Goal: Transaction & Acquisition: Purchase product/service

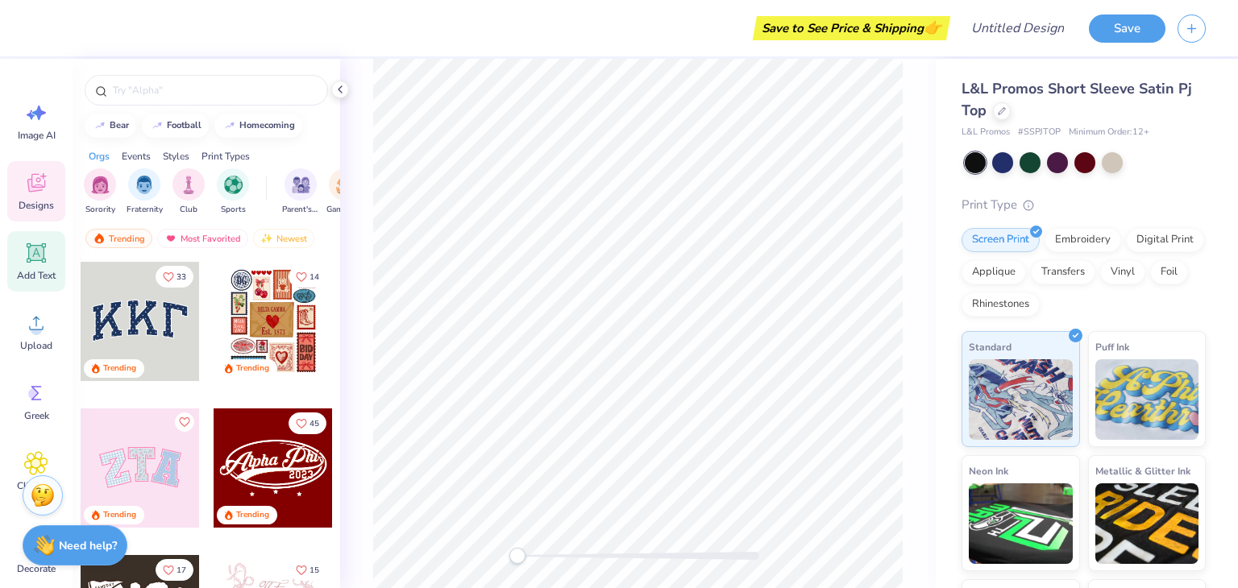
click at [39, 280] on span "Add Text" at bounding box center [36, 275] width 39 height 13
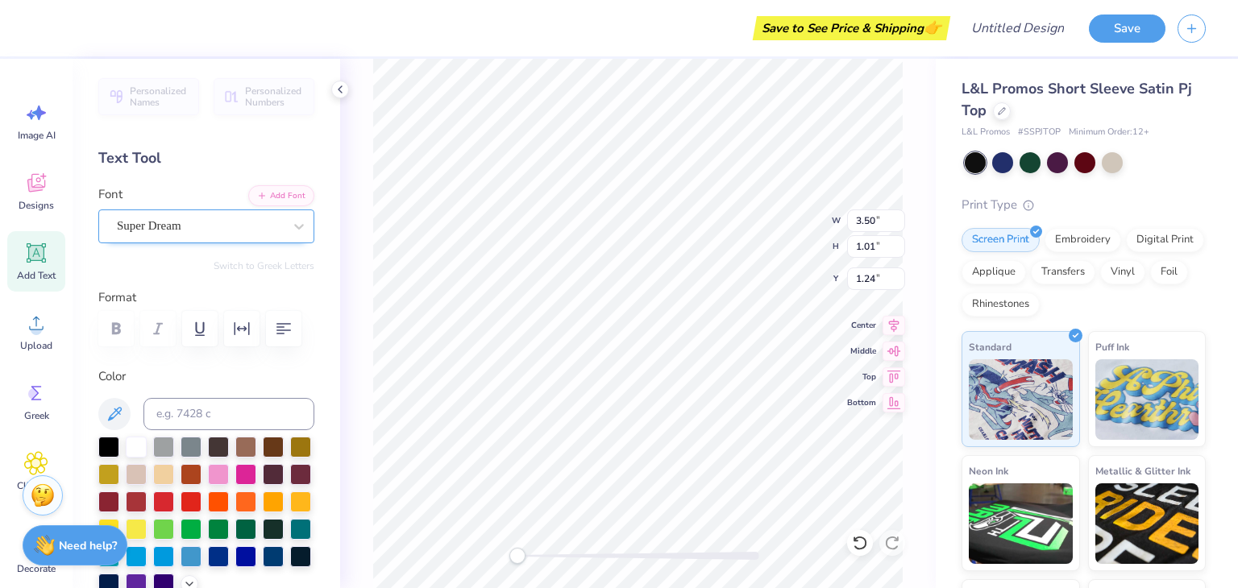
click at [209, 239] on div "Super Dream" at bounding box center [206, 227] width 216 height 34
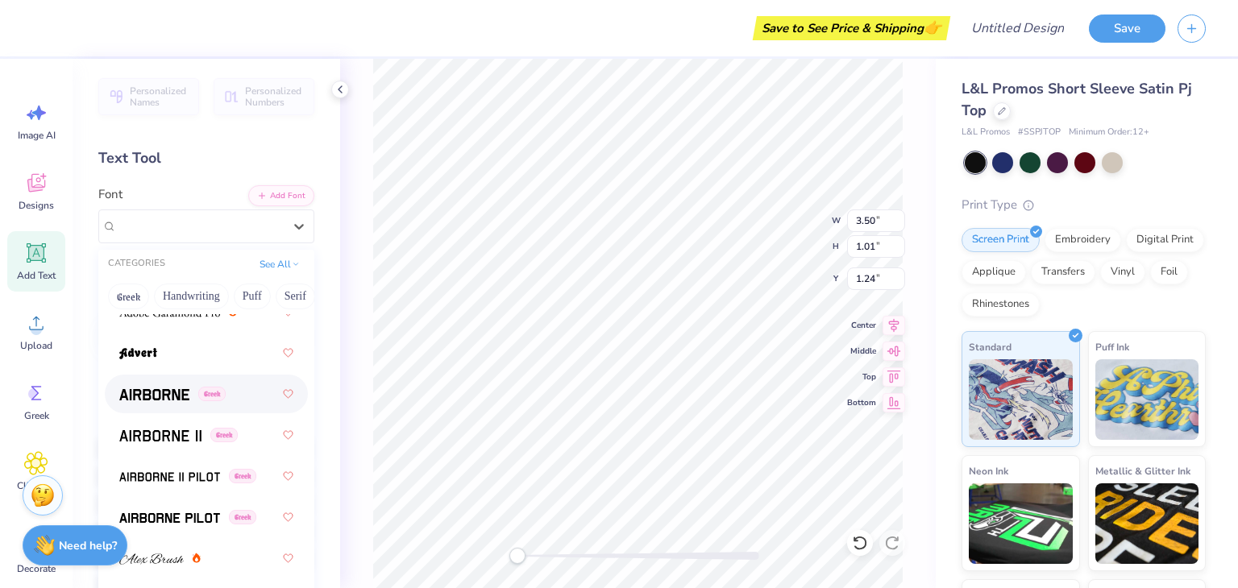
scroll to position [335, 0]
click at [162, 393] on img at bounding box center [154, 394] width 70 height 11
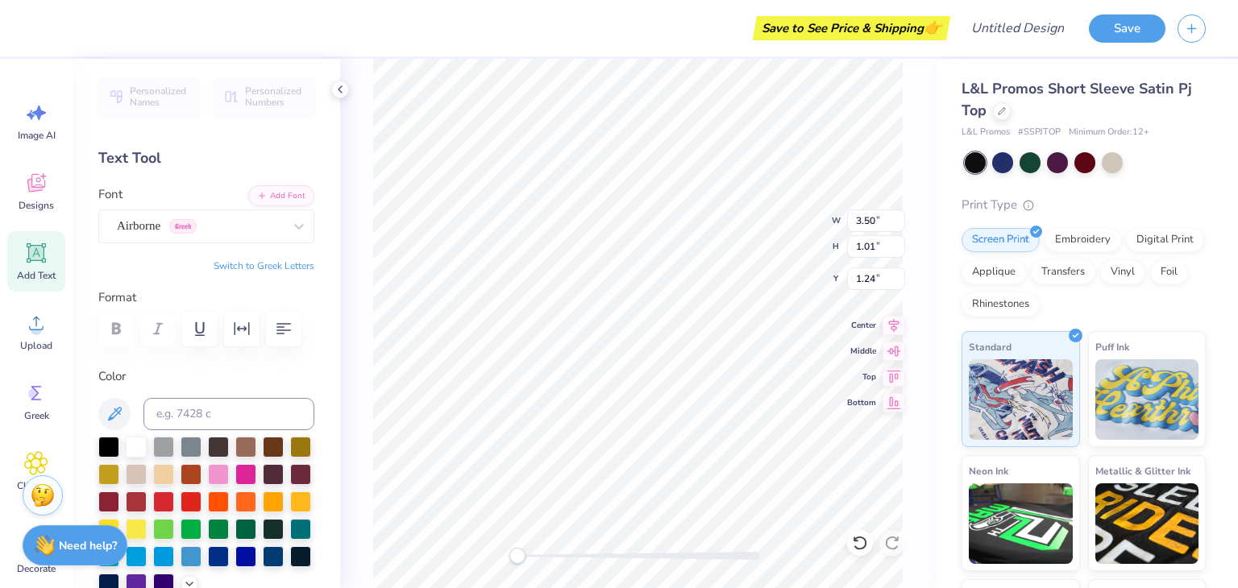
click at [233, 263] on button "Switch to Greek Letters" at bounding box center [264, 266] width 101 height 13
click at [267, 266] on button "Switch to Normal Letters" at bounding box center [260, 266] width 108 height 13
click at [267, 266] on button "Switch to Greek Letters" at bounding box center [264, 266] width 101 height 13
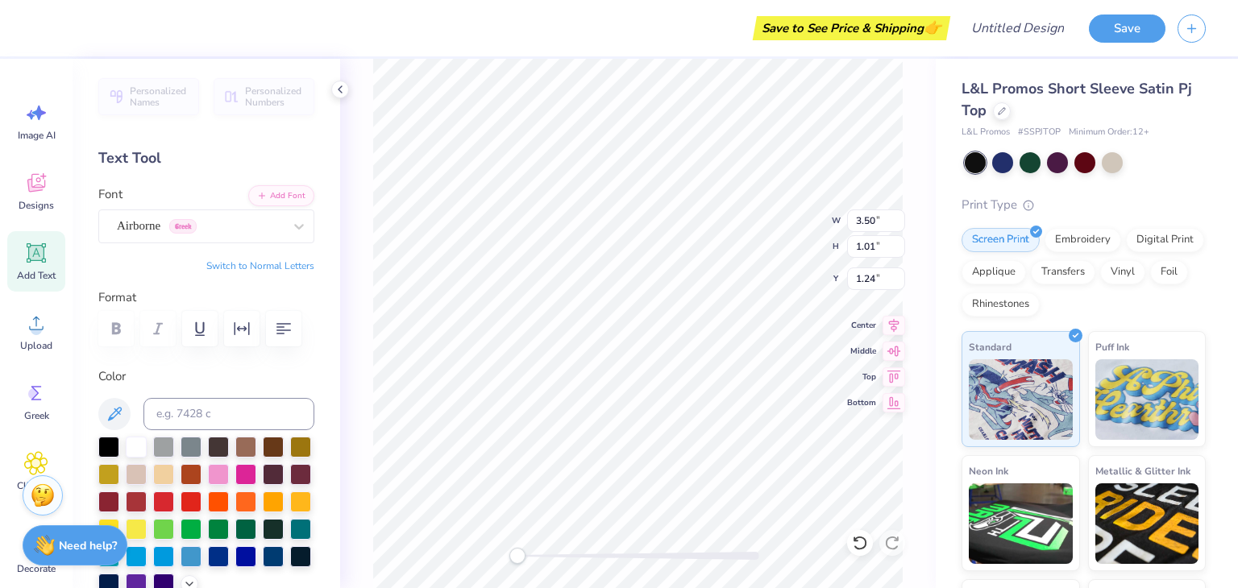
type textarea "αωε"
click at [248, 243] on div "Airborne Greek" at bounding box center [206, 227] width 216 height 34
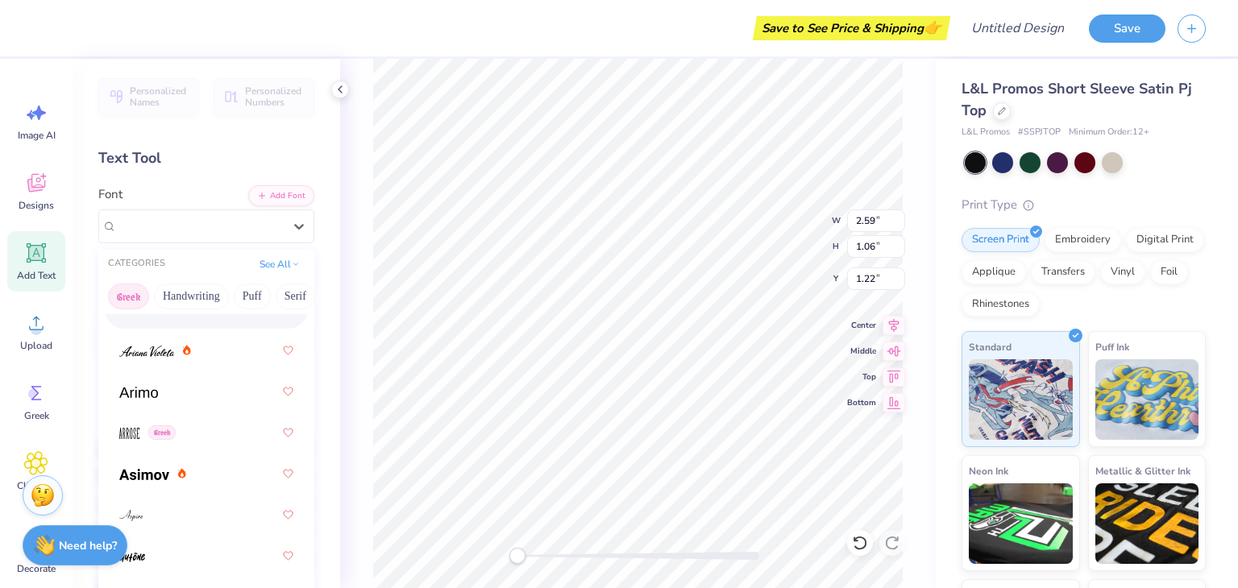
click at [124, 299] on button "Greek" at bounding box center [128, 297] width 41 height 26
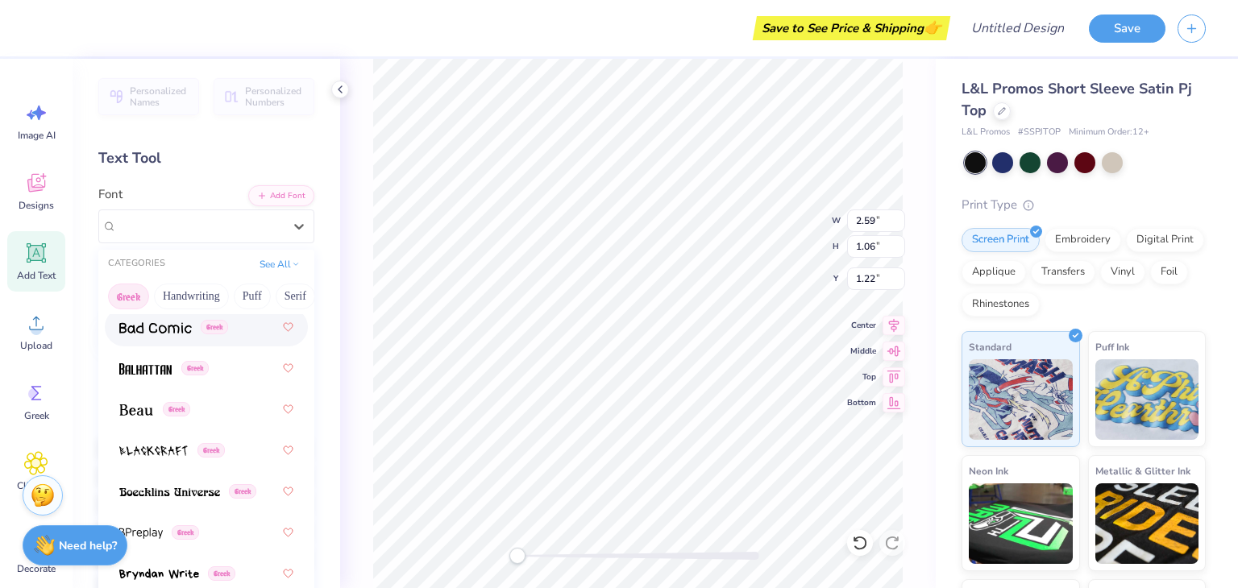
scroll to position [239, 0]
click at [135, 417] on span at bounding box center [136, 409] width 34 height 17
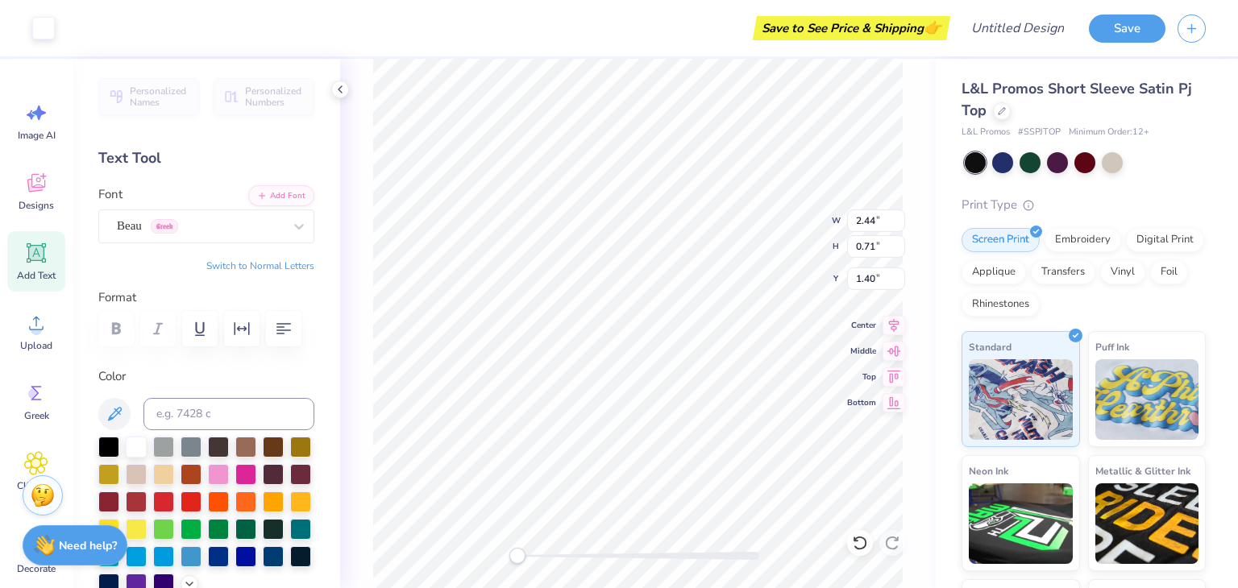
scroll to position [13, 2]
type textarea "ΑΩΕ"
click at [1003, 156] on div at bounding box center [1002, 161] width 21 height 21
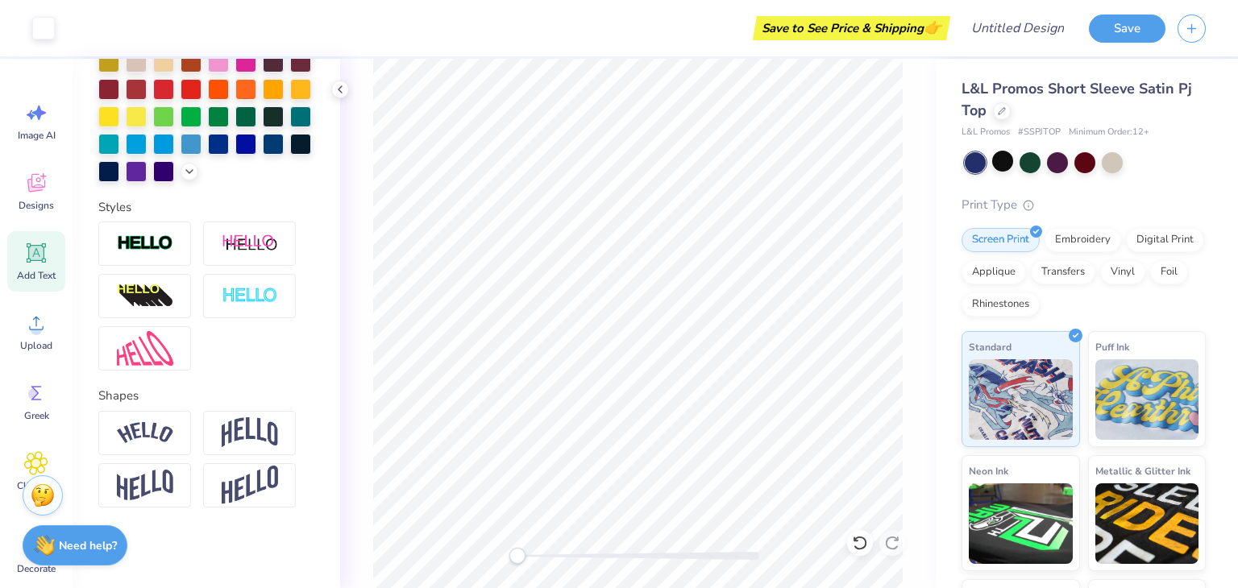
scroll to position [0, 0]
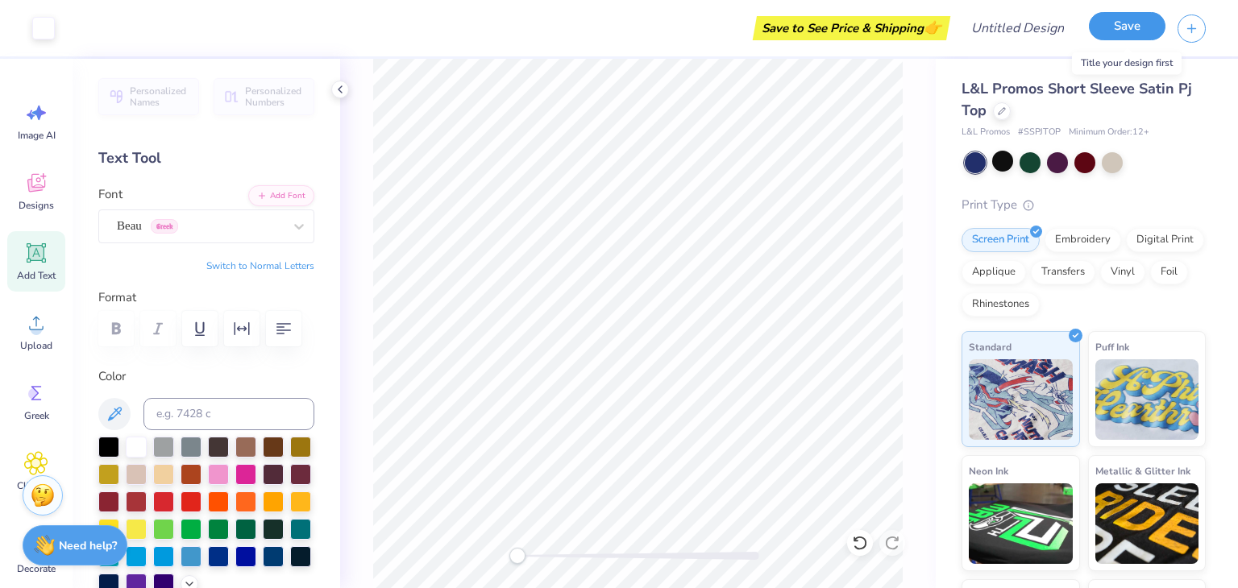
click at [1129, 37] on button "Save" at bounding box center [1127, 26] width 77 height 28
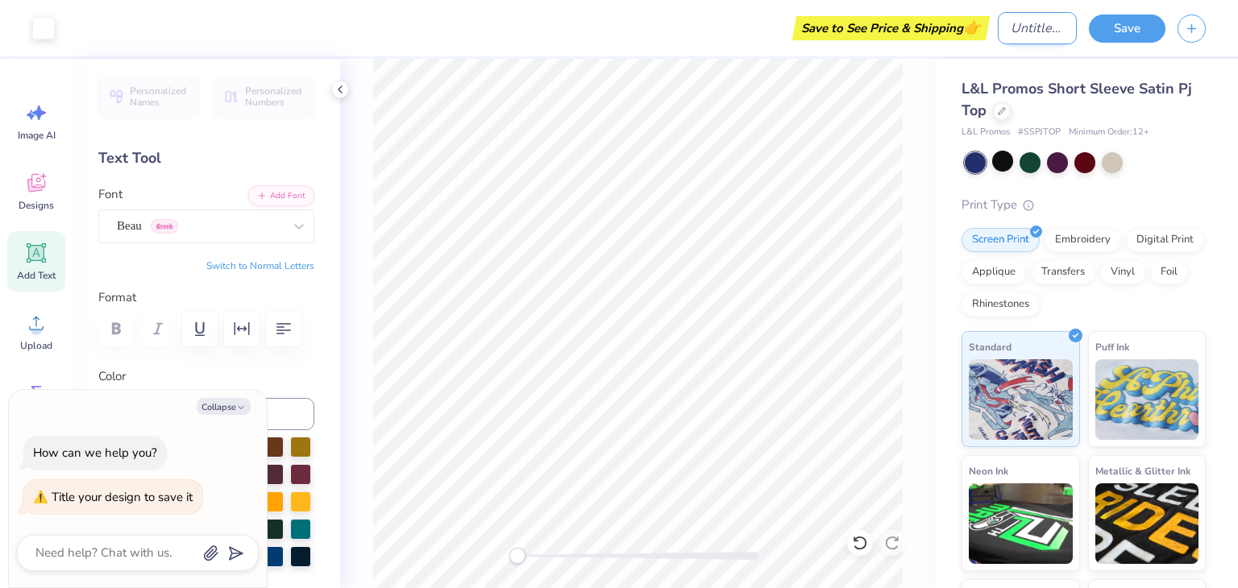
type textarea "x"
click at [1026, 43] on input "Design Title" at bounding box center [1037, 28] width 79 height 32
type input "P"
type textarea "x"
type input "PJ"
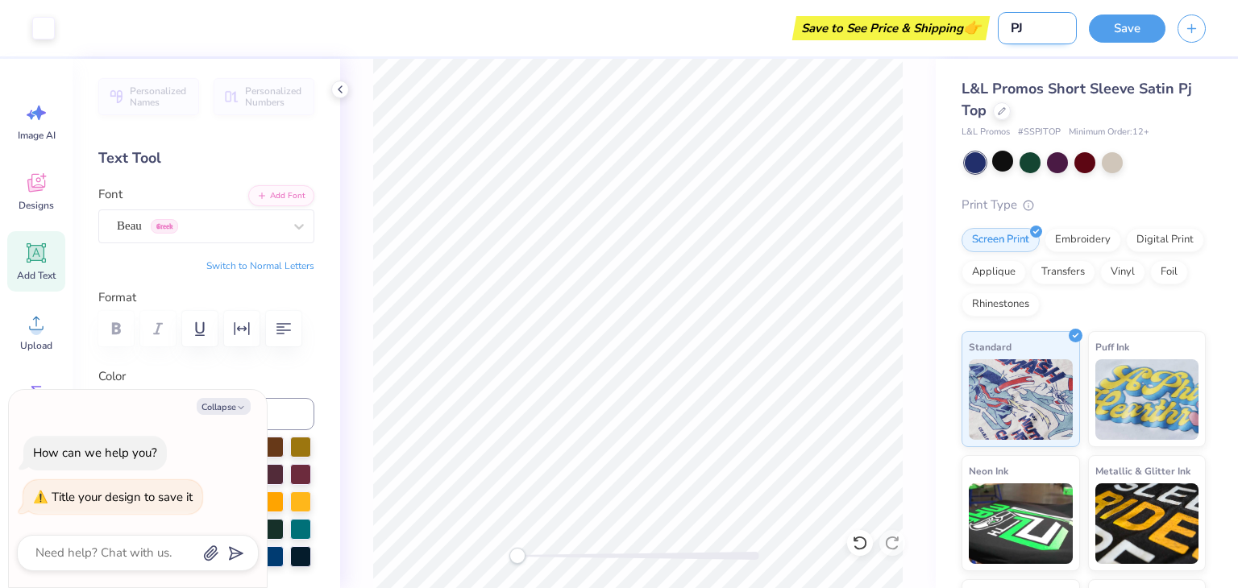
type textarea "x"
type input "PJS"
type textarea "x"
type input "PJS"
click at [1128, 29] on button "Save" at bounding box center [1127, 26] width 77 height 28
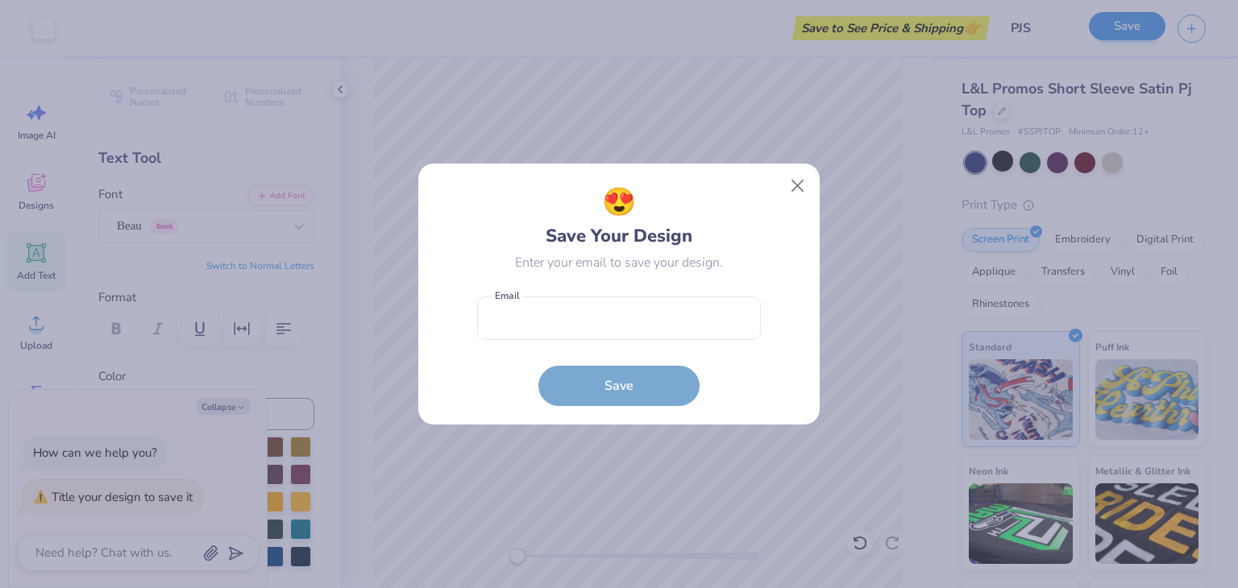
type textarea "x"
click at [617, 310] on input "email" at bounding box center [619, 319] width 284 height 44
type input "[PERSON_NAME][EMAIL_ADDRESS][DOMAIN_NAME]"
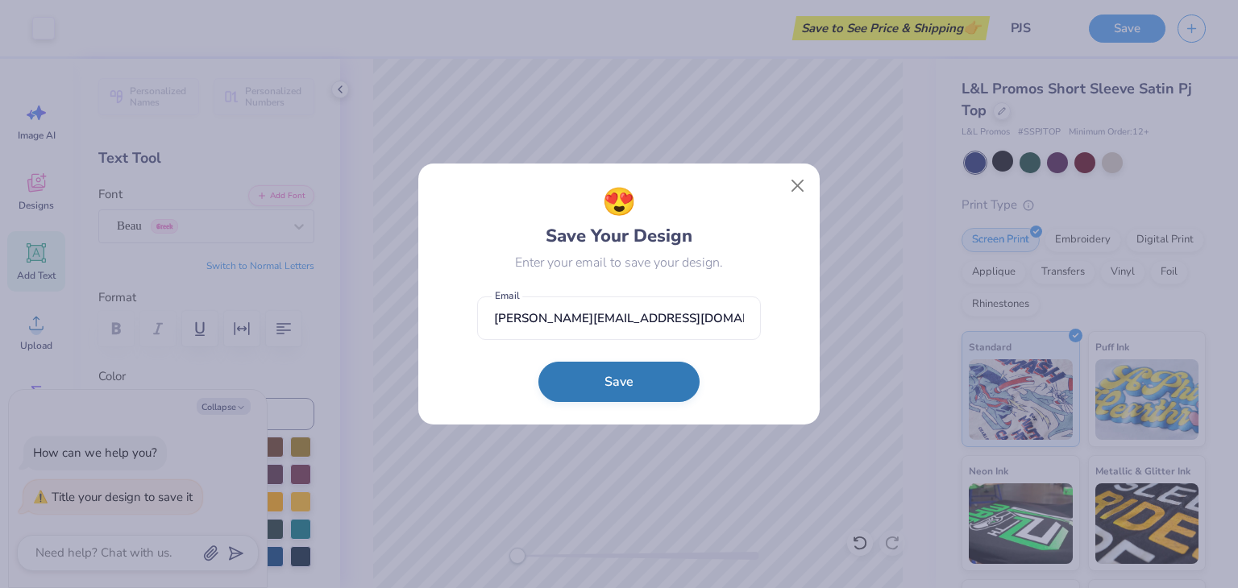
click at [642, 373] on button "Save" at bounding box center [618, 382] width 161 height 40
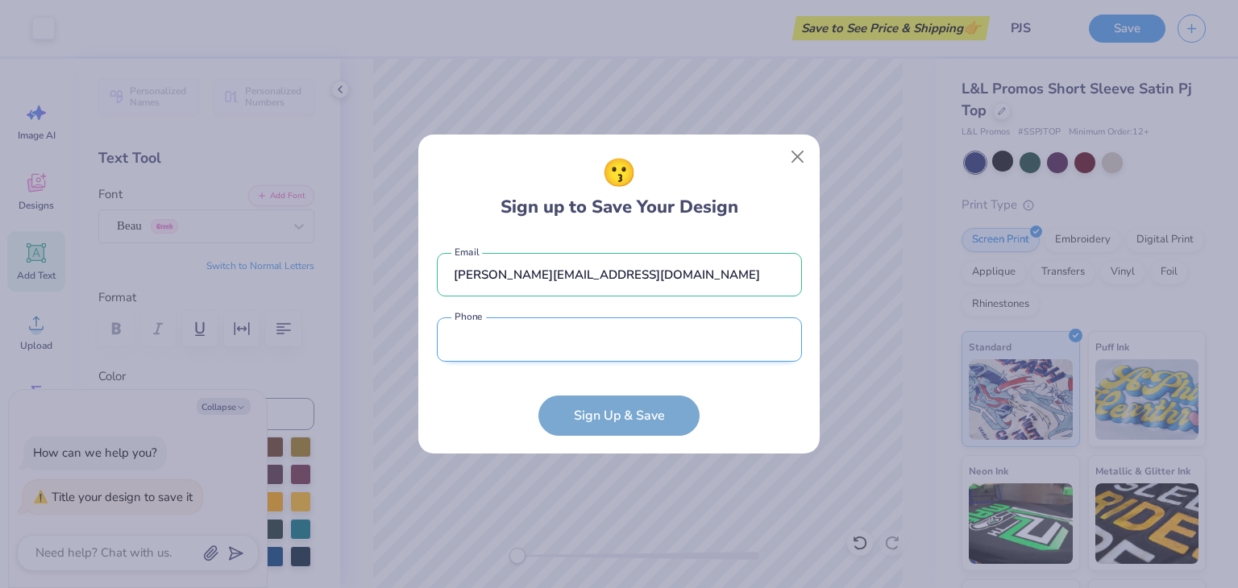
click at [592, 351] on input "tel" at bounding box center [619, 340] width 365 height 44
type input "[PHONE_NUMBER]"
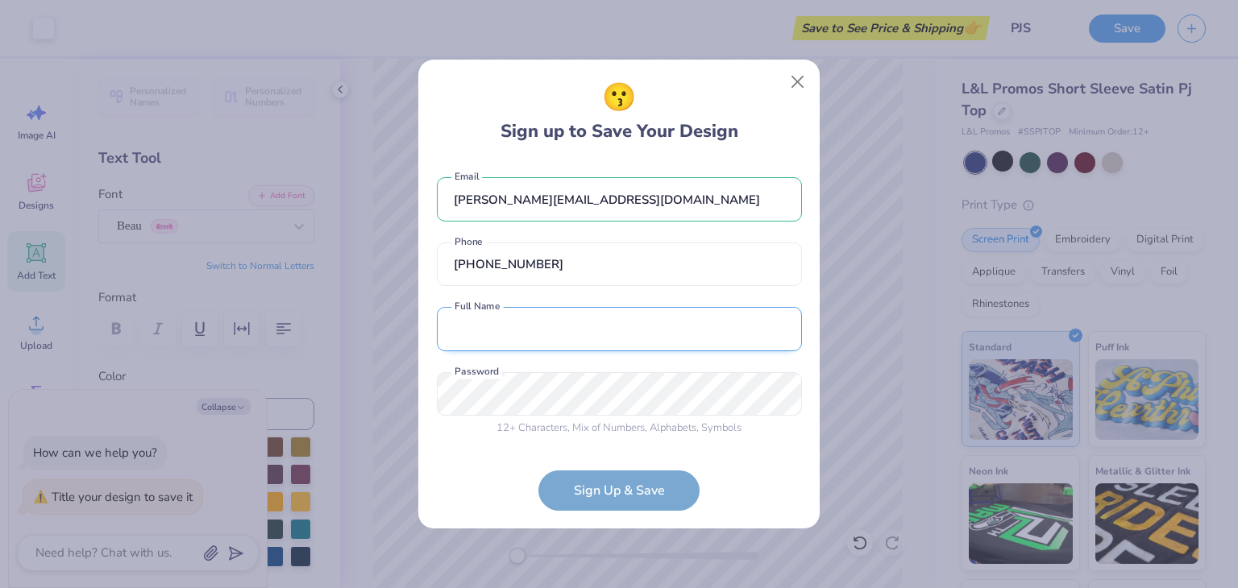
click at [522, 314] on input "text" at bounding box center [619, 329] width 365 height 44
type input "[PERSON_NAME]"
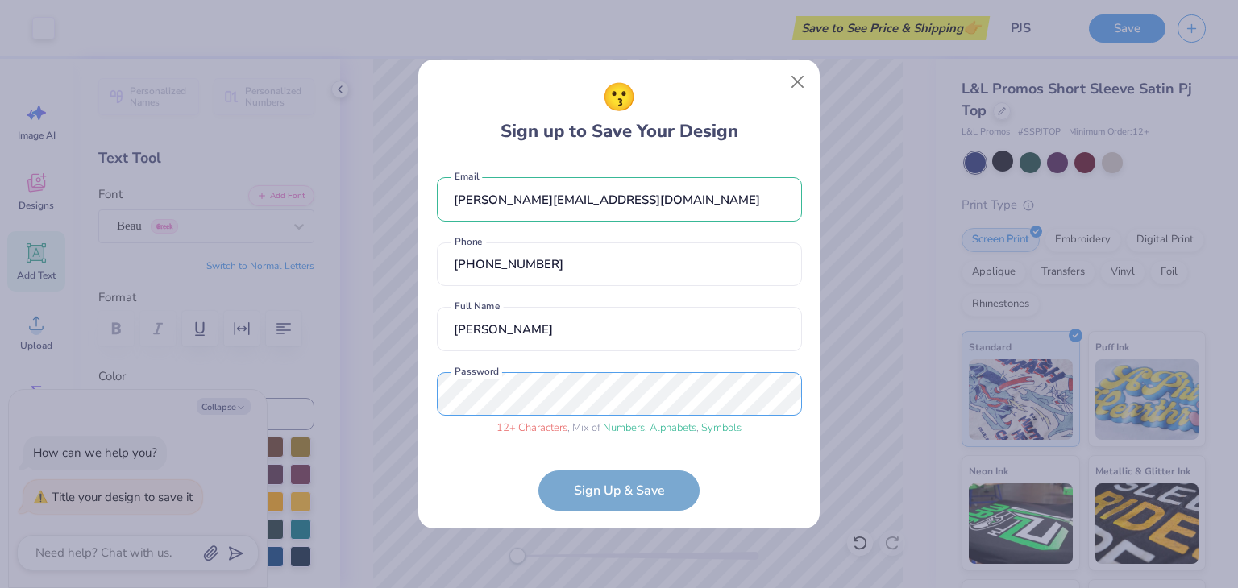
scroll to position [50, 0]
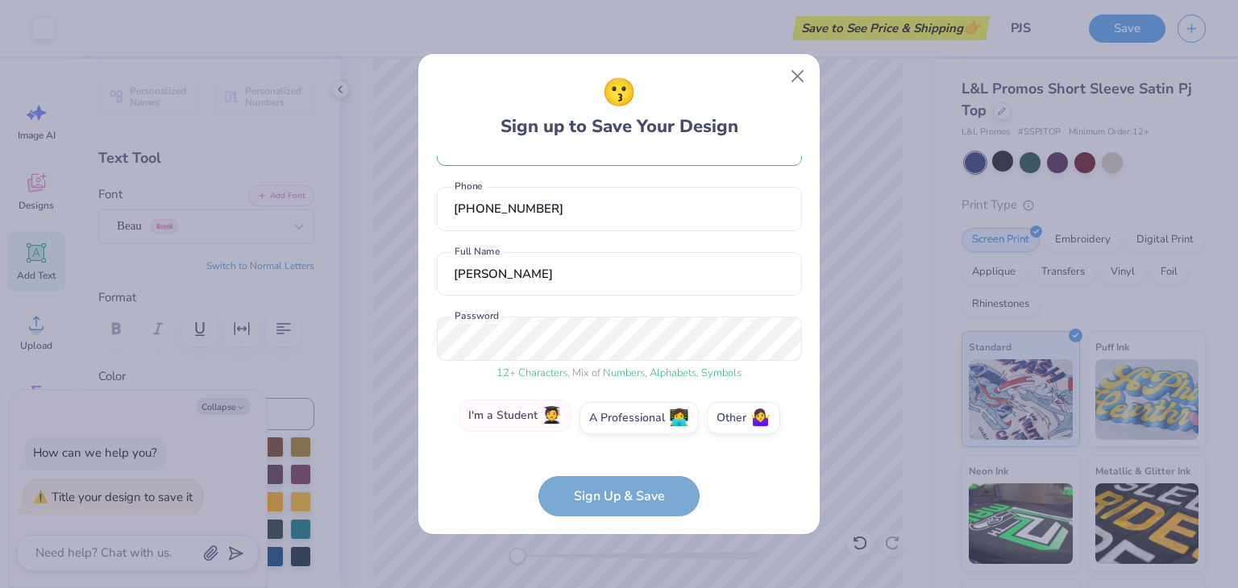
click at [501, 411] on label "I'm a Student 🧑‍🎓" at bounding box center [515, 416] width 113 height 32
click at [614, 468] on input "I'm a Student 🧑‍🎓" at bounding box center [619, 473] width 10 height 10
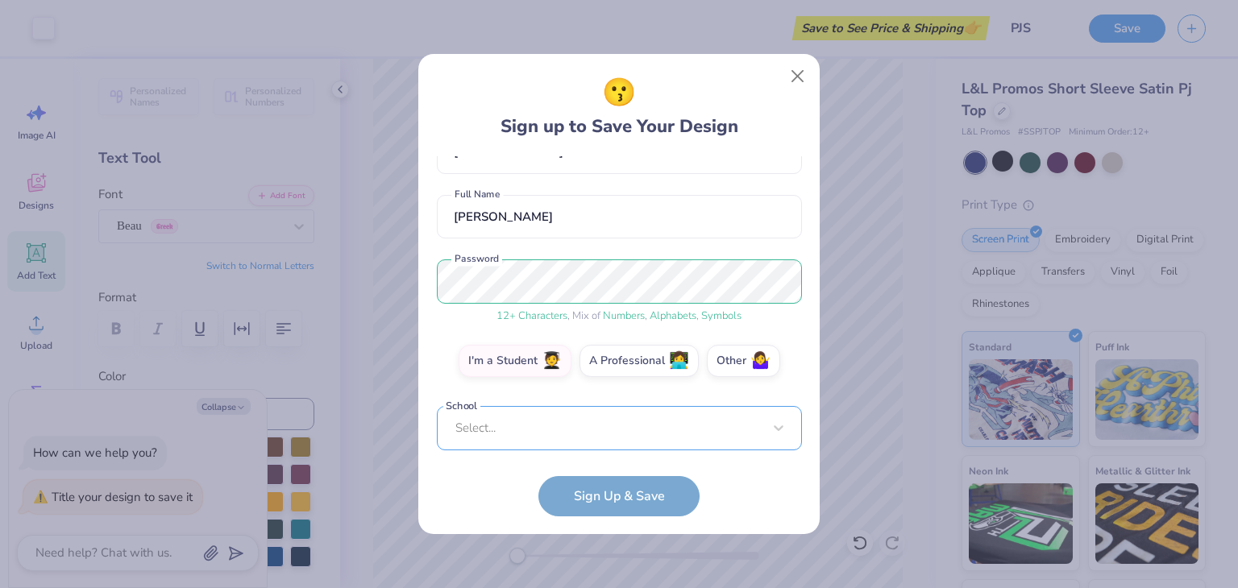
click at [577, 421] on div "Select..." at bounding box center [619, 428] width 365 height 44
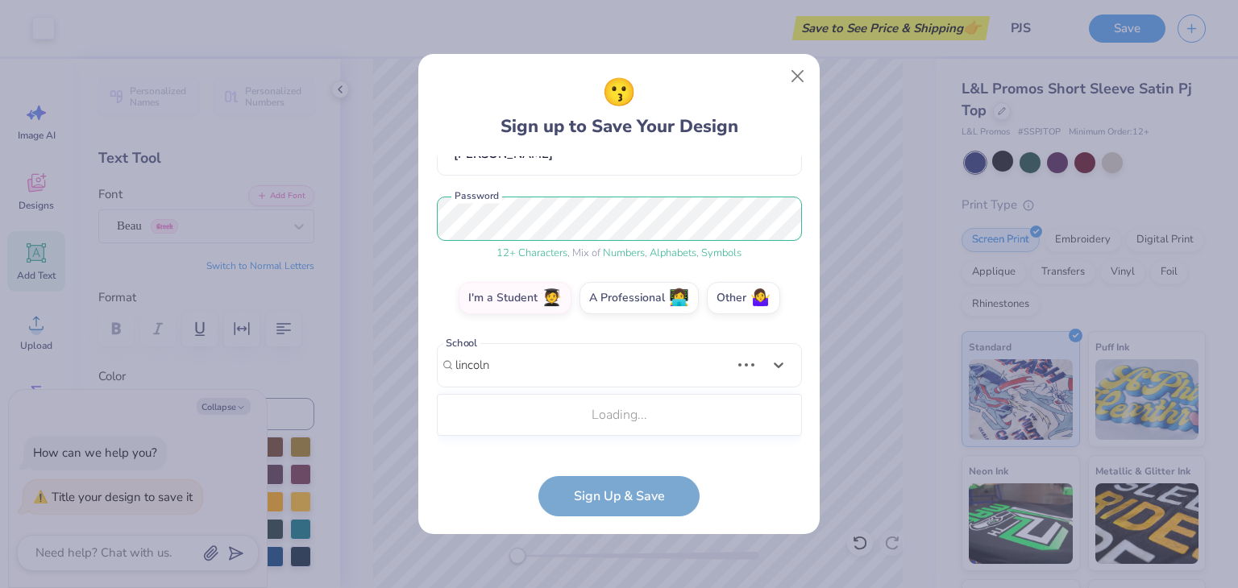
scroll to position [155, 0]
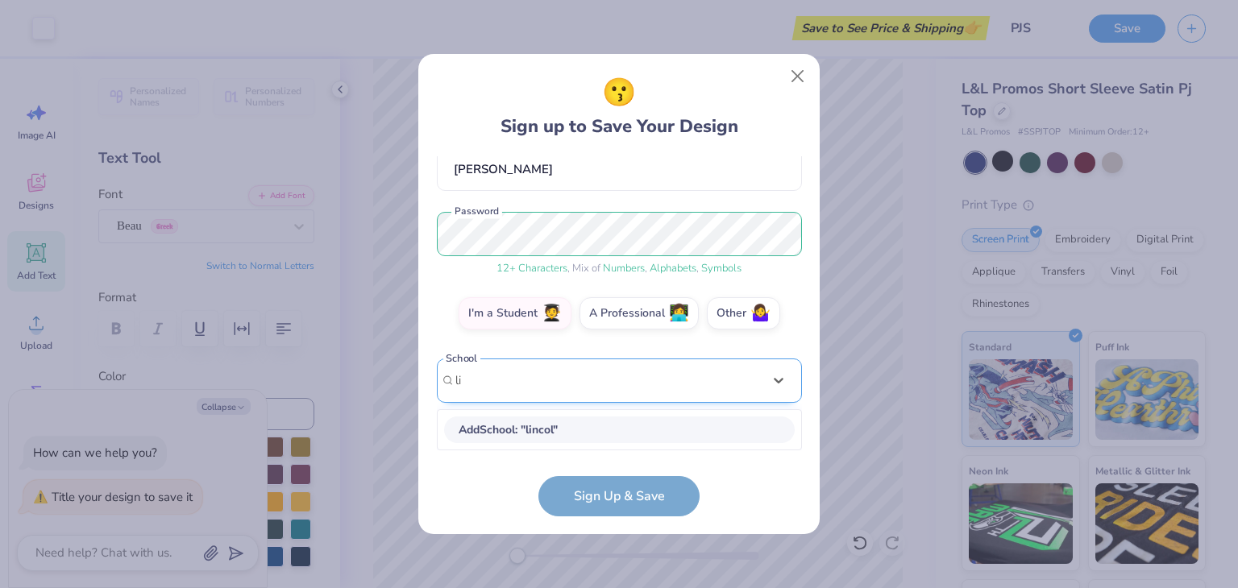
type input "l"
type input "n"
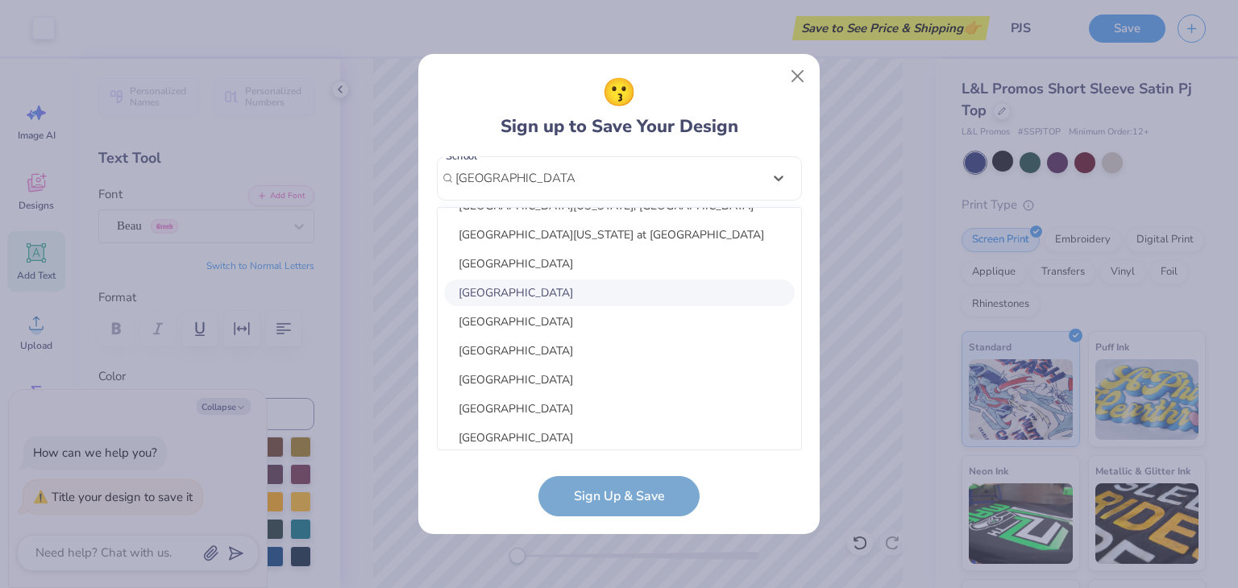
scroll to position [0, 0]
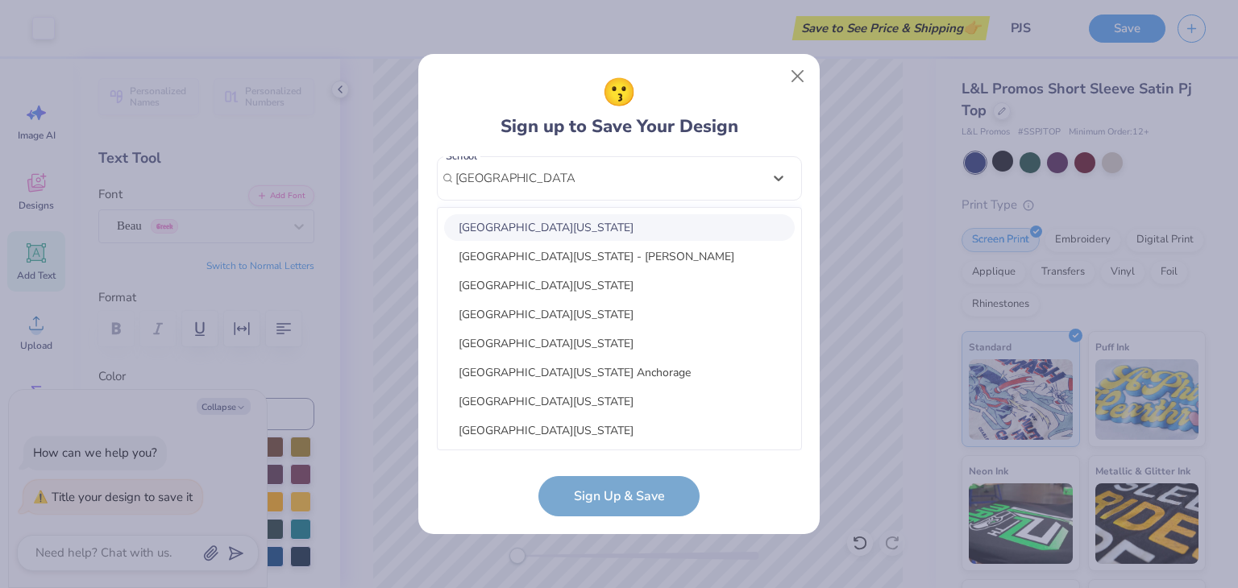
click at [547, 222] on div "[GEOGRAPHIC_DATA][US_STATE]" at bounding box center [619, 227] width 351 height 27
type input "[GEOGRAPHIC_DATA][US_STATE]"
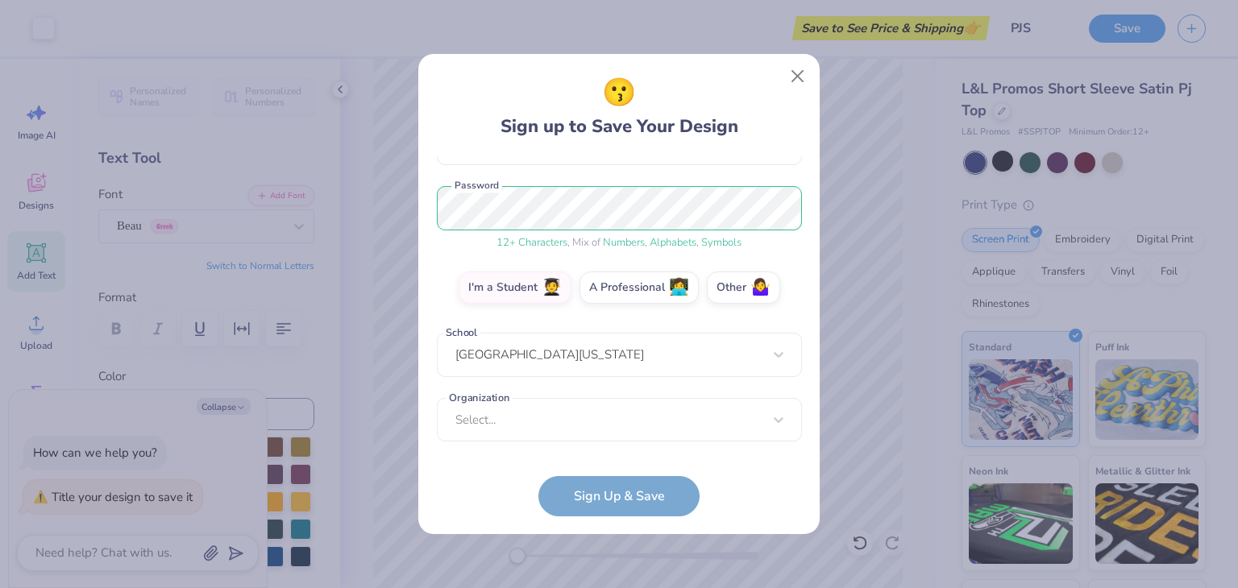
scroll to position [181, 0]
click at [580, 416] on div "Select..." at bounding box center [619, 420] width 365 height 44
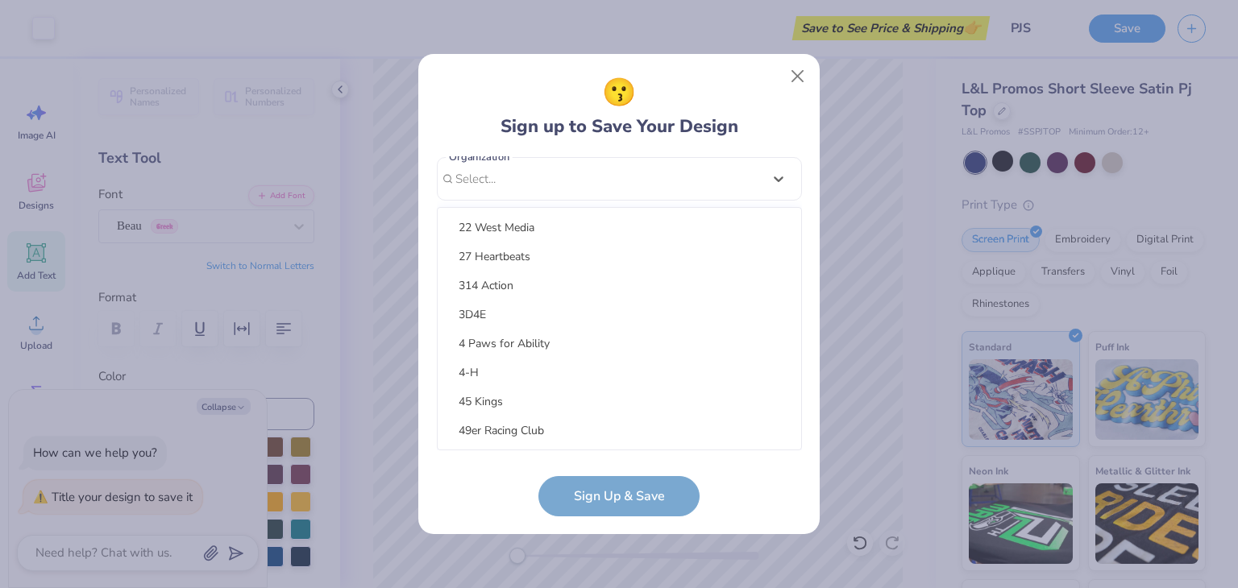
scroll to position [0, 0]
click at [489, 472] on form "[PERSON_NAME][EMAIL_ADDRESS][DOMAIN_NAME] Email [PHONE_NUMBER] Phone [PERSON_NA…" at bounding box center [619, 336] width 365 height 360
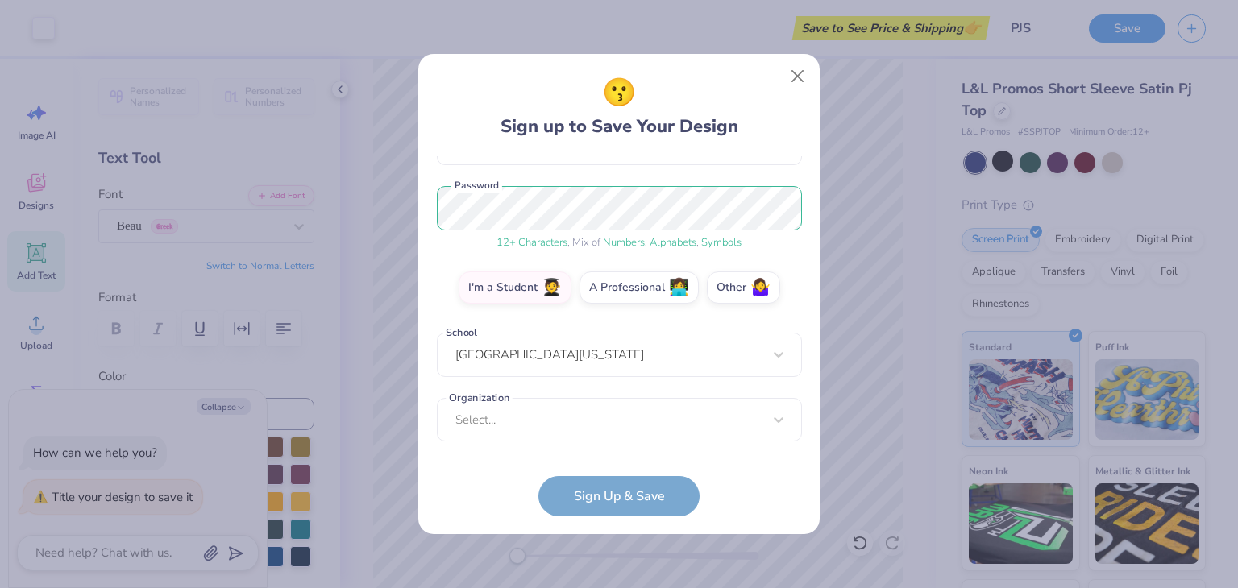
scroll to position [181, 0]
click at [744, 411] on div "option focused, 8 of 30. 30 results available. Use Up and Down to choose option…" at bounding box center [619, 545] width 365 height 294
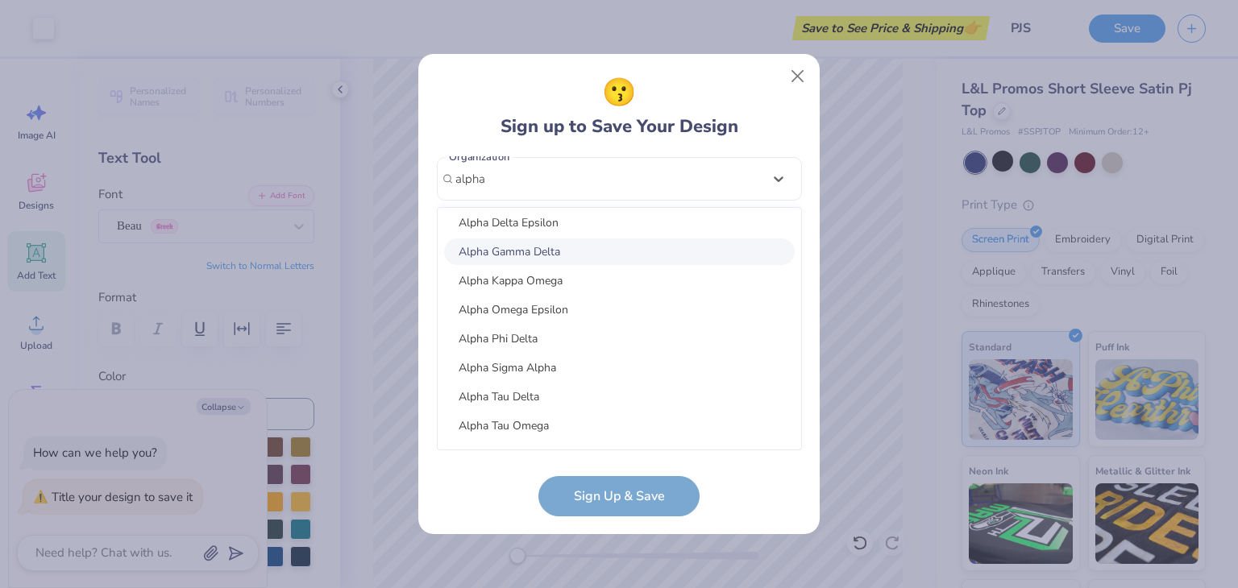
scroll to position [528, 0]
click at [603, 304] on div "Alpha Omega Epsilon" at bounding box center [619, 309] width 351 height 27
type input "alpha"
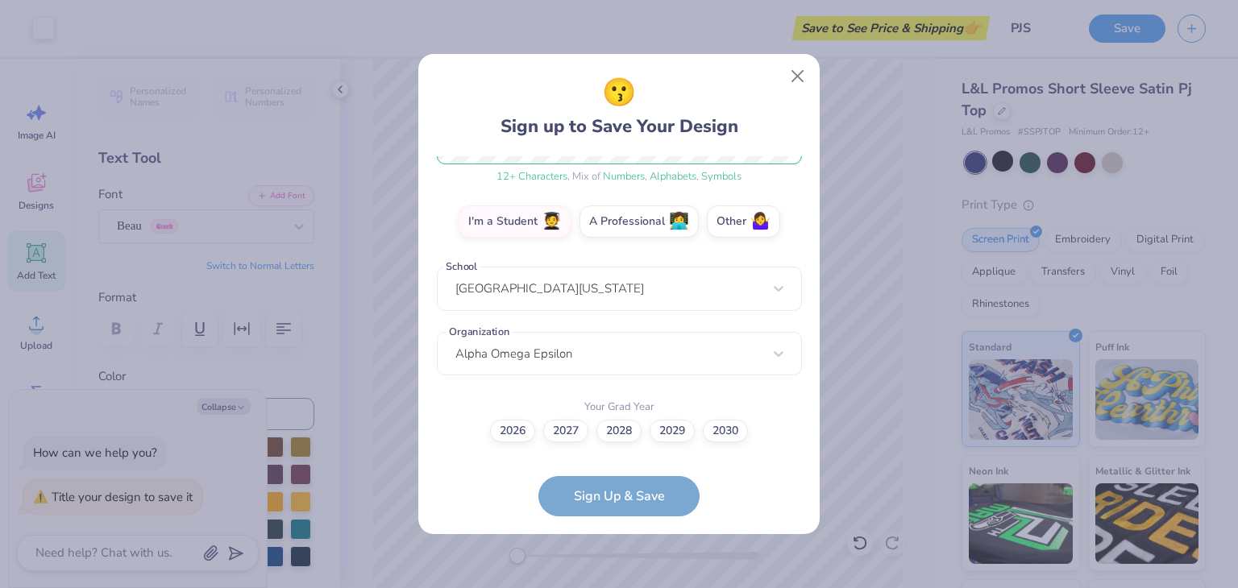
scroll to position [246, 0]
click at [614, 434] on label "2028" at bounding box center [618, 429] width 45 height 23
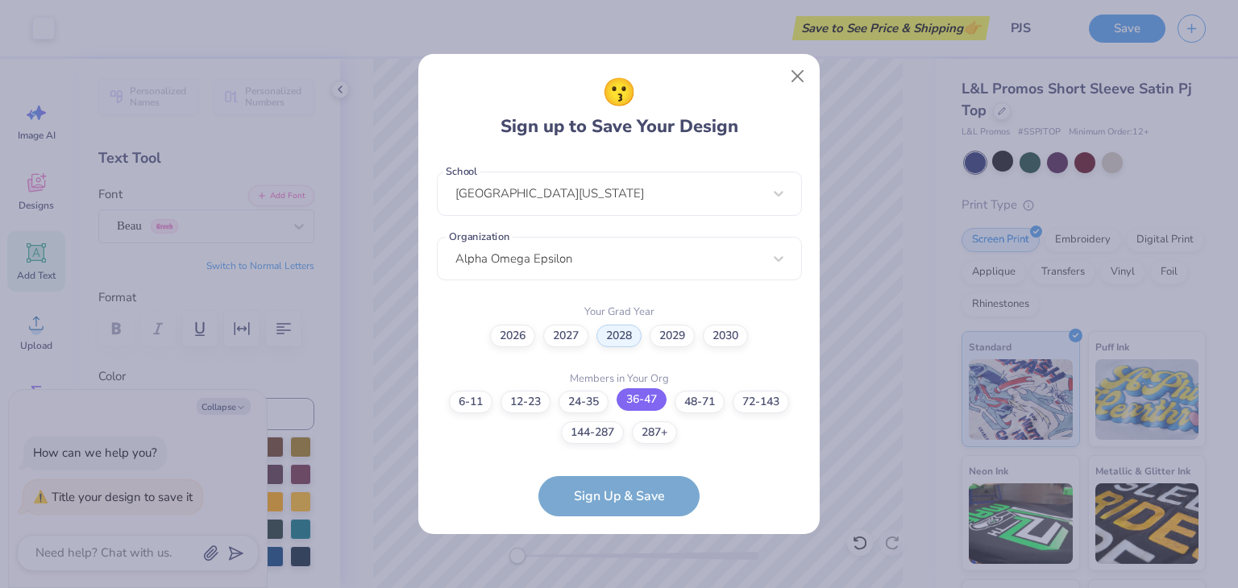
click at [642, 400] on label "36-47" at bounding box center [642, 400] width 50 height 23
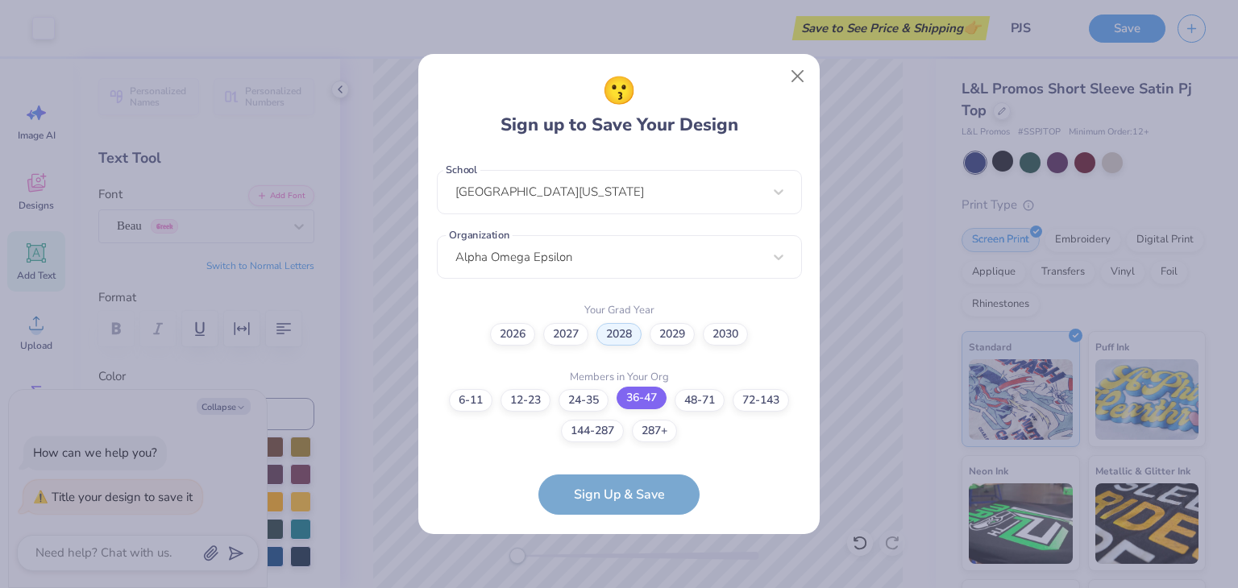
scroll to position [407, 0]
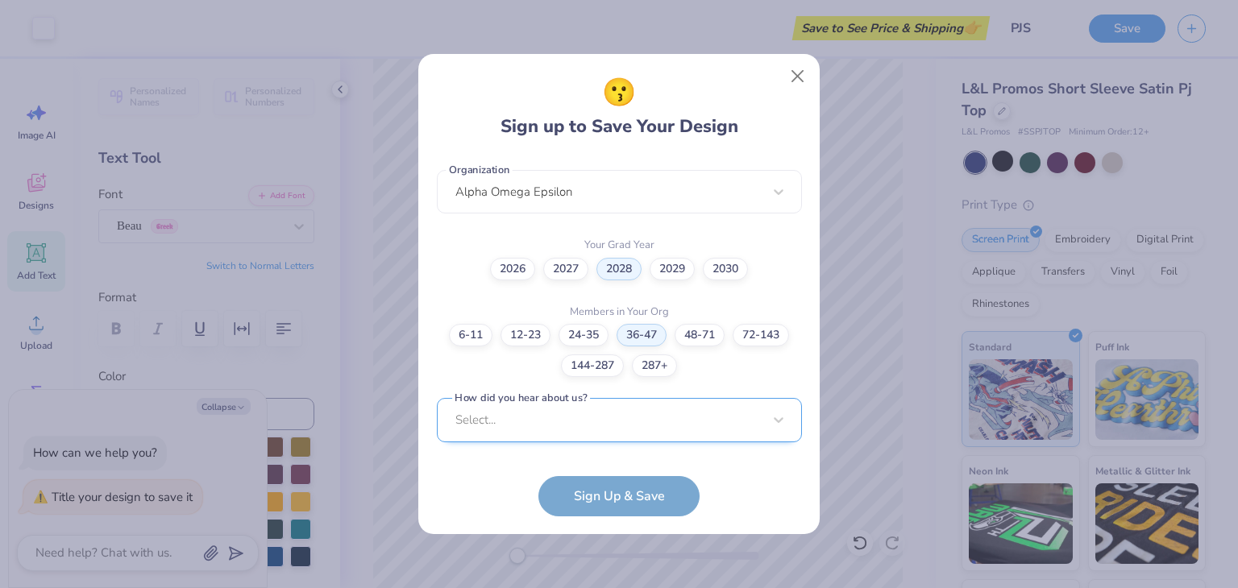
click at [636, 425] on div "Select..." at bounding box center [619, 420] width 365 height 44
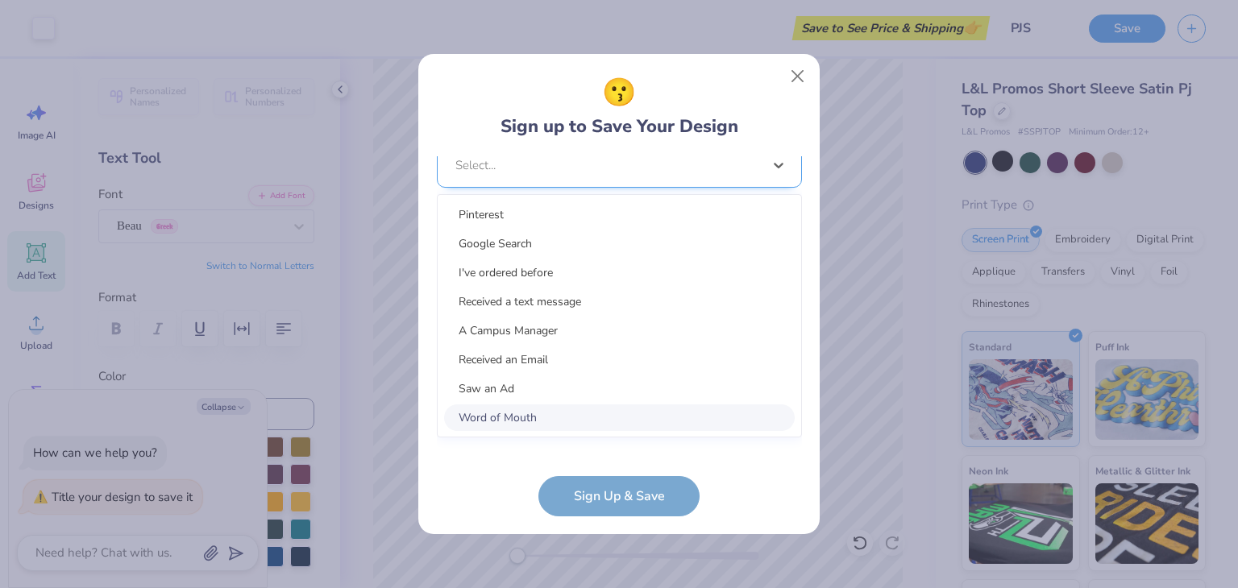
scroll to position [649, 0]
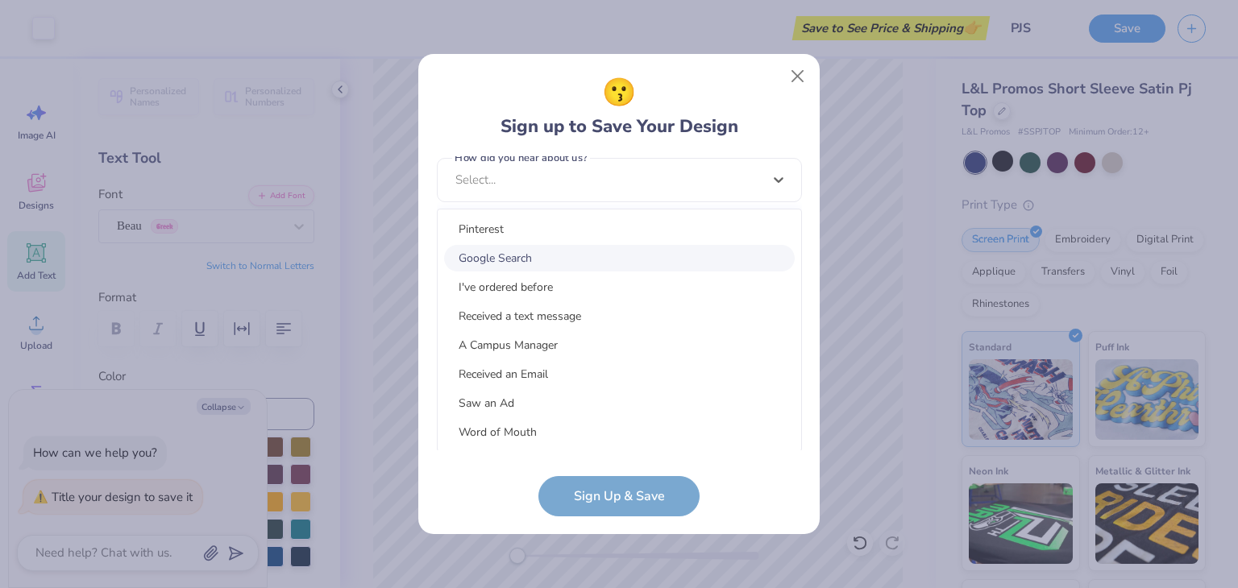
click at [603, 251] on div "Google Search" at bounding box center [619, 258] width 351 height 27
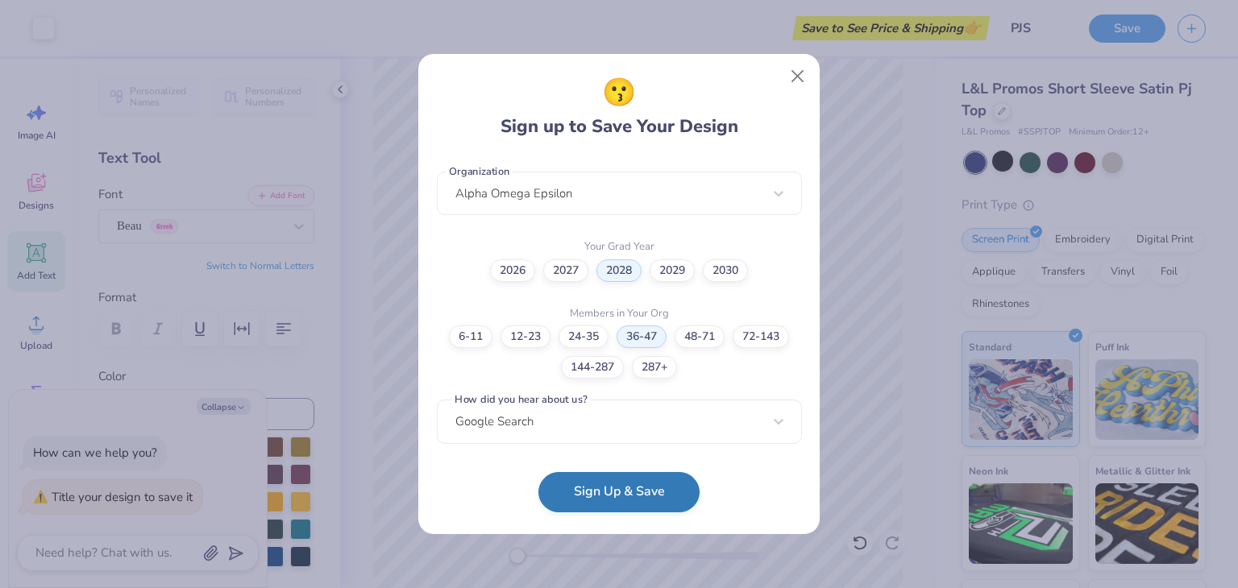
click at [621, 493] on button "Sign Up & Save" at bounding box center [618, 492] width 161 height 40
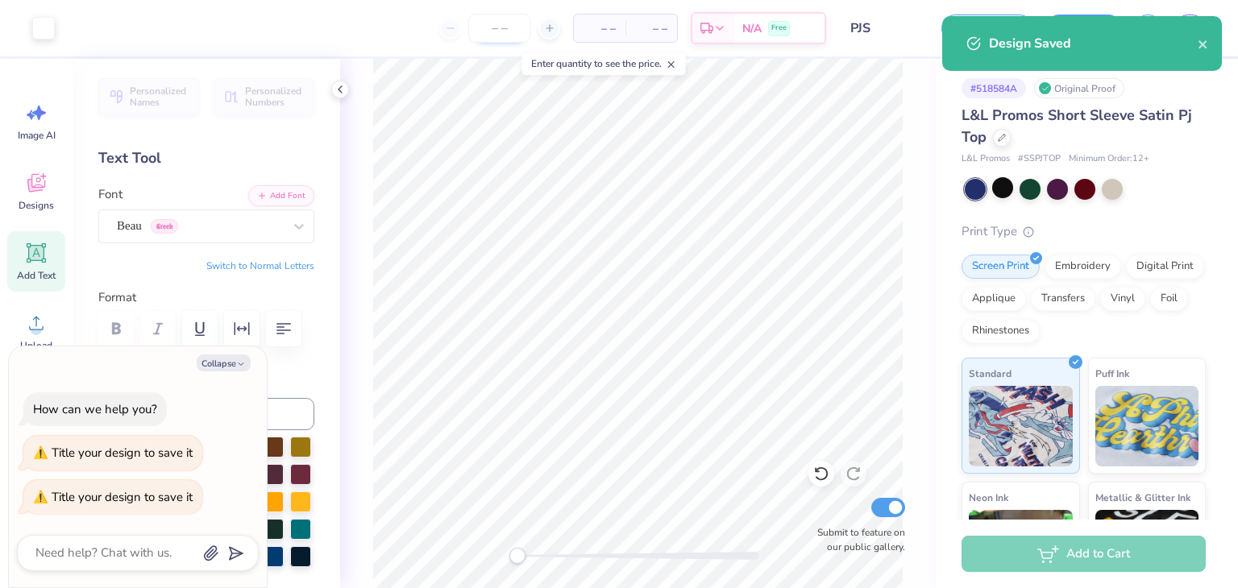
type textarea "x"
click at [511, 30] on input "number" at bounding box center [499, 28] width 63 height 29
type input "1"
type textarea "x"
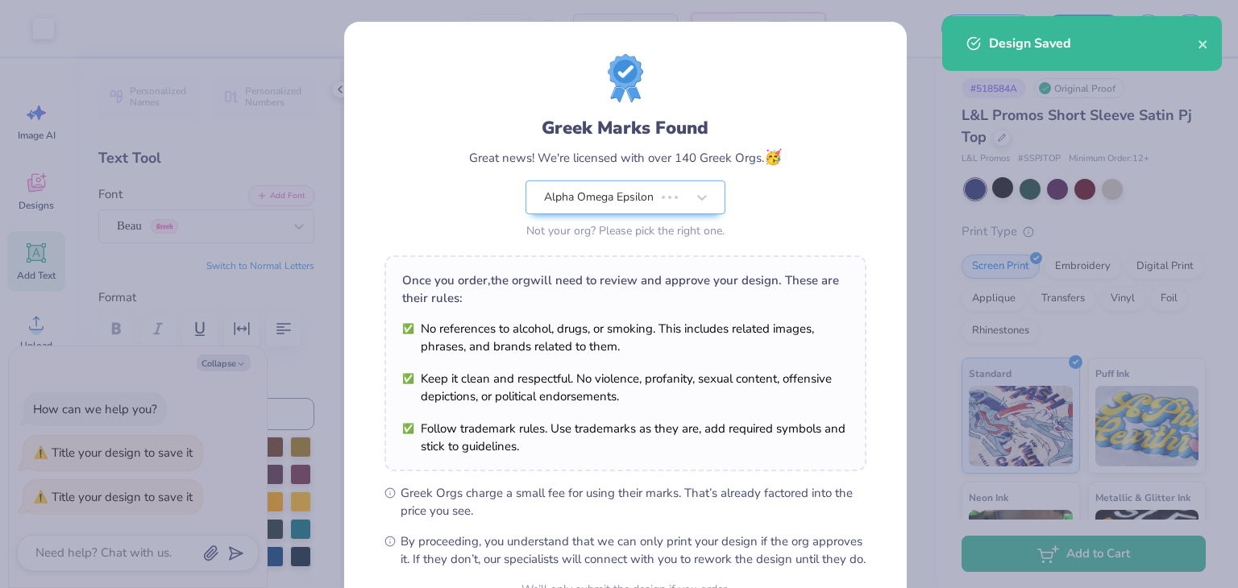
type input "12"
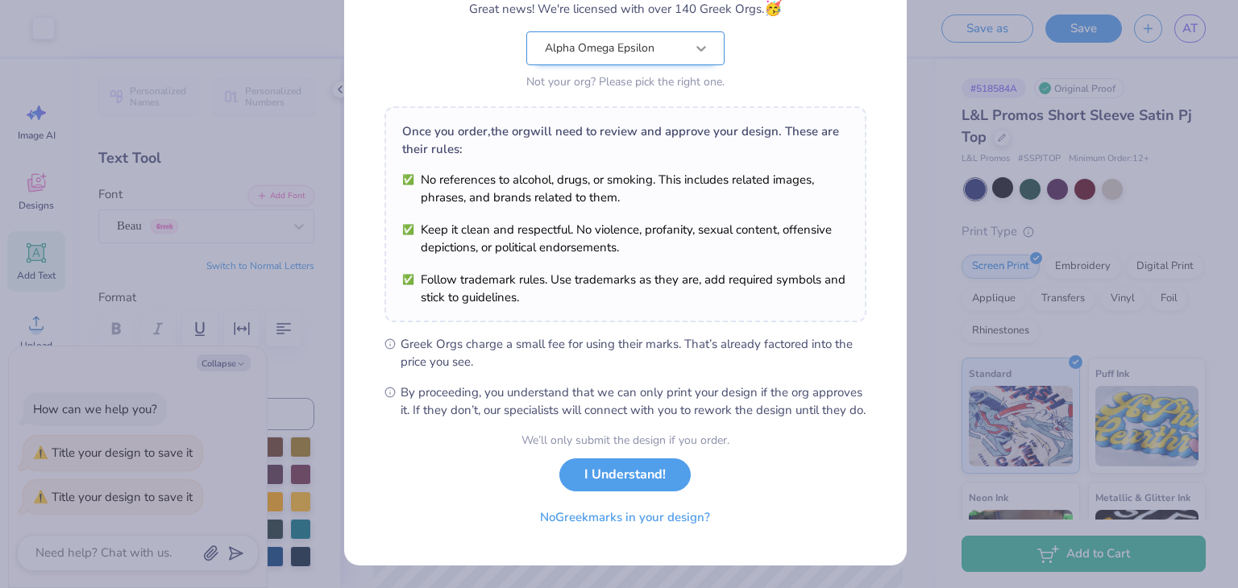
scroll to position [164, 0]
click at [615, 479] on button "I Understand!" at bounding box center [624, 471] width 131 height 33
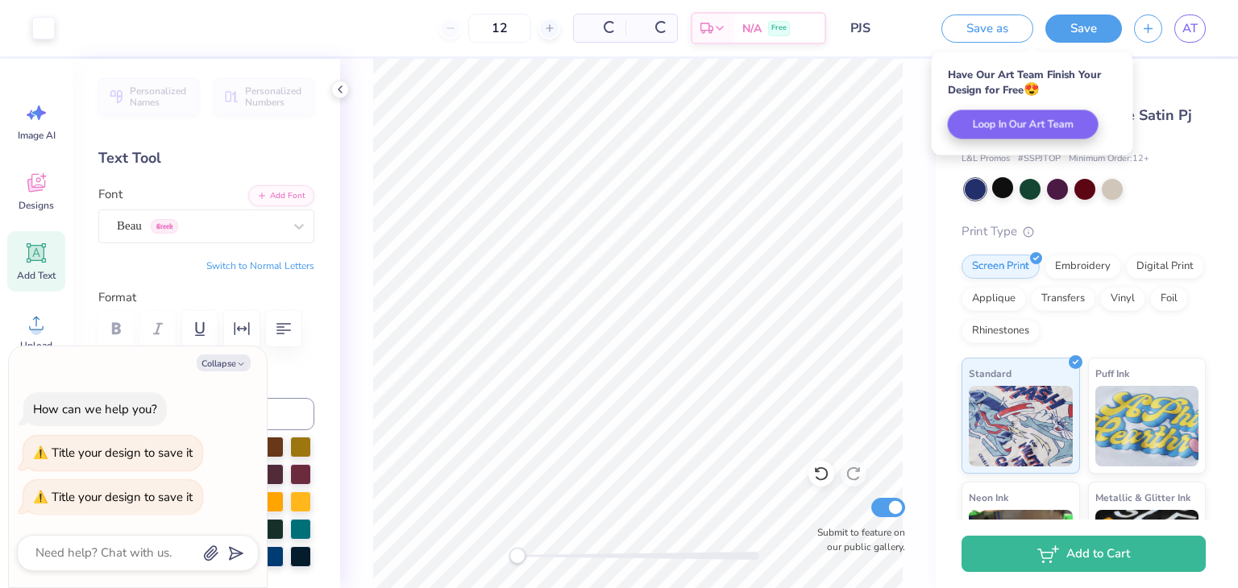
scroll to position [0, 0]
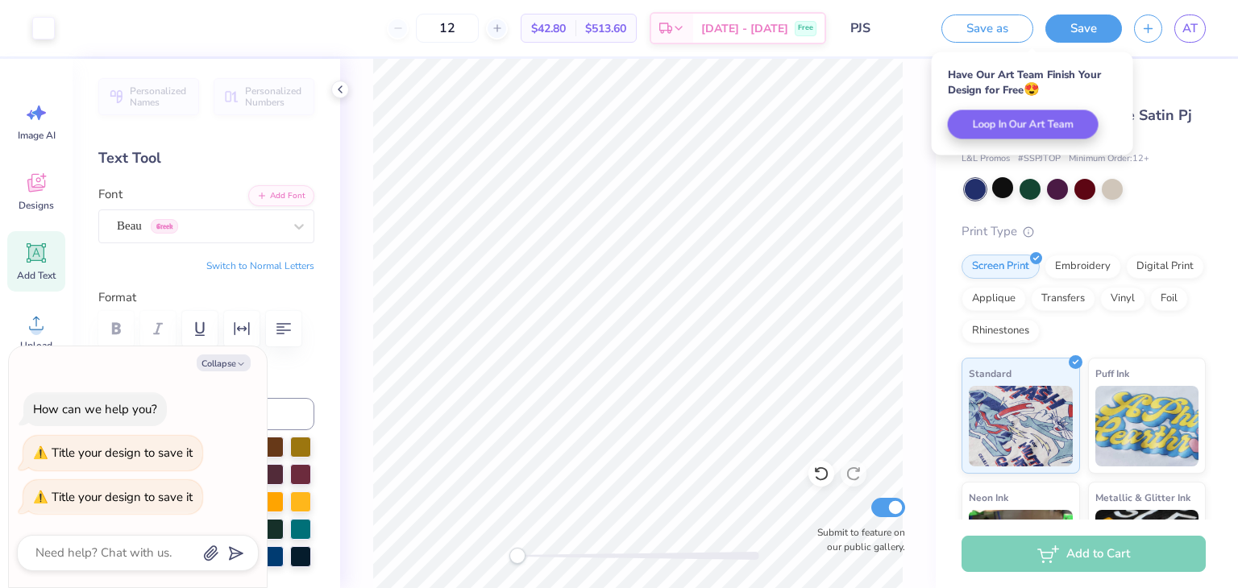
type textarea "x"
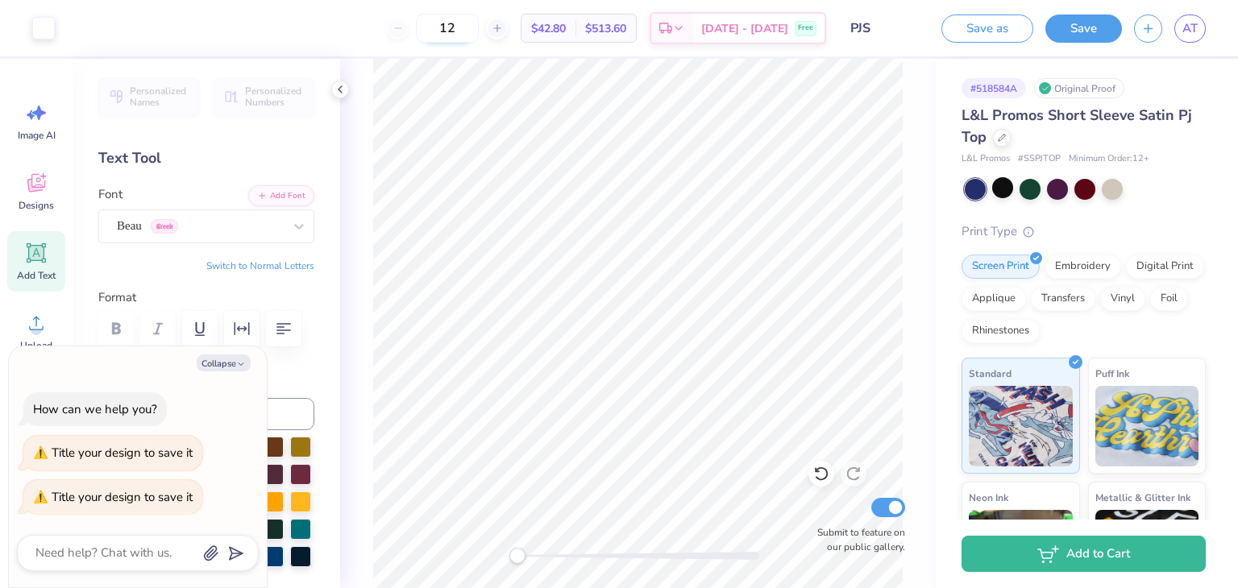
click at [479, 26] on input "12" at bounding box center [447, 28] width 63 height 29
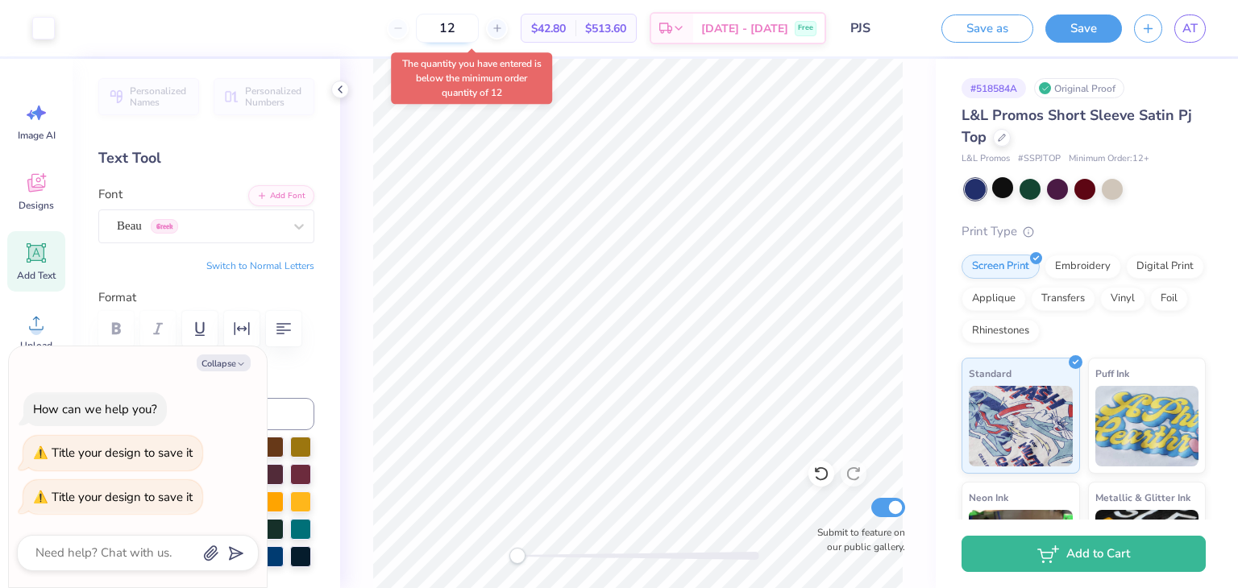
click at [479, 39] on input "12" at bounding box center [447, 28] width 63 height 29
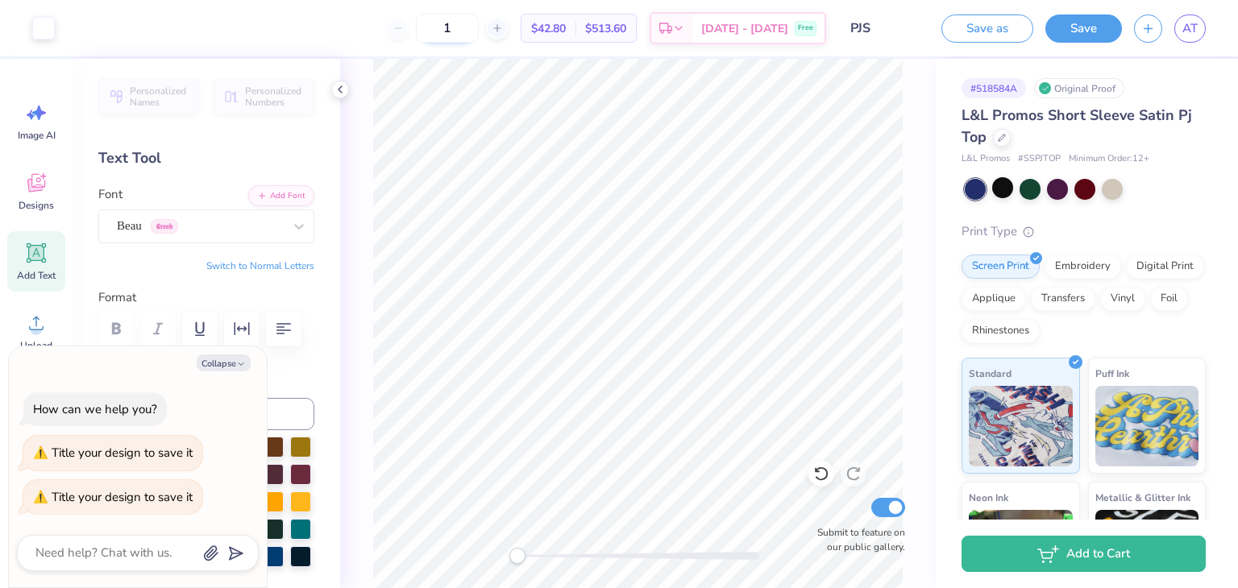
type input "12"
click at [1194, 29] on span "AT" at bounding box center [1189, 28] width 15 height 19
